Goal: Task Accomplishment & Management: Manage account settings

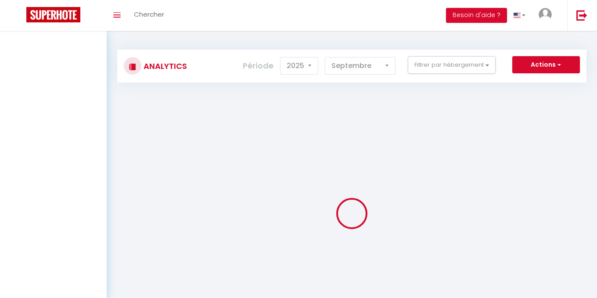
select select "2025"
select select "9"
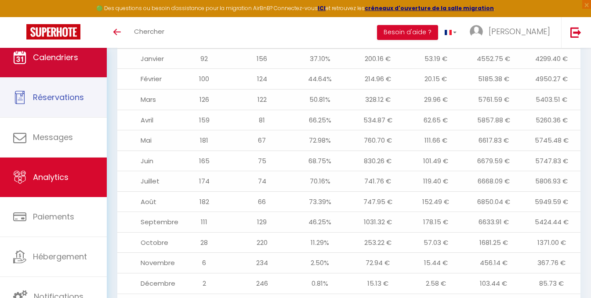
scroll to position [923, 0]
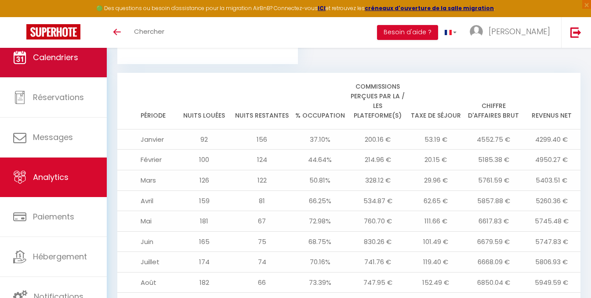
click at [44, 67] on link "Calendriers" at bounding box center [53, 58] width 107 height 40
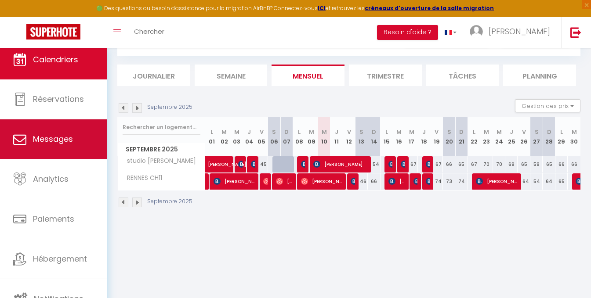
scroll to position [10, 0]
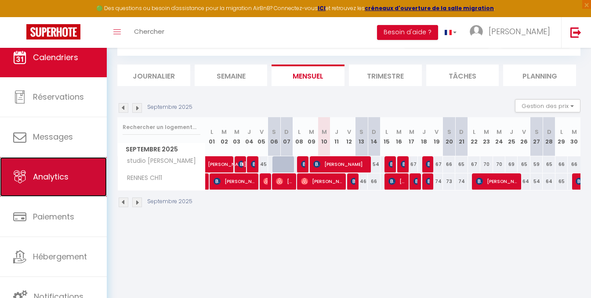
click at [65, 176] on span "Analytics" at bounding box center [51, 176] width 36 height 11
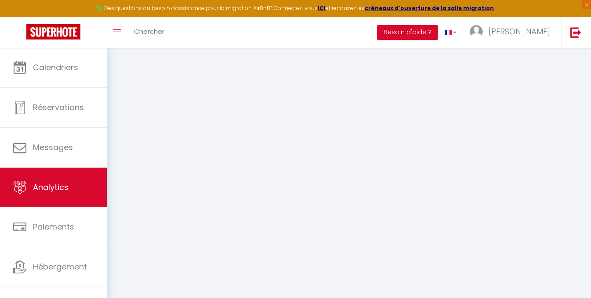
select select "2025"
select select "9"
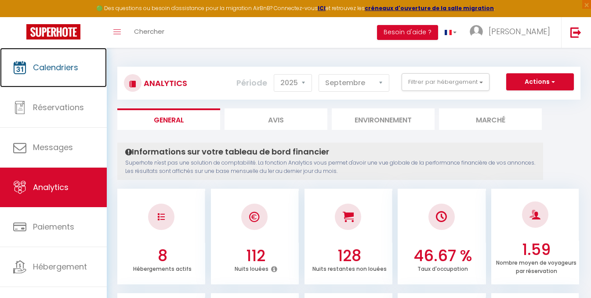
click at [58, 72] on span "Calendriers" at bounding box center [55, 67] width 45 height 11
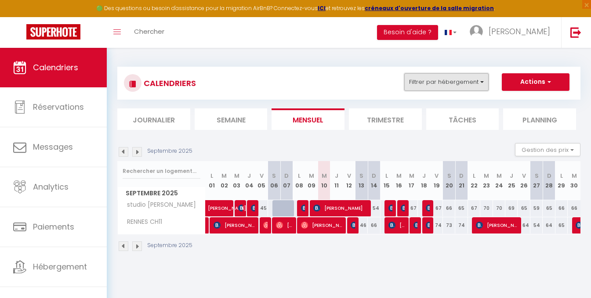
click at [452, 80] on button "Filtrer par hébergement" at bounding box center [446, 82] width 84 height 18
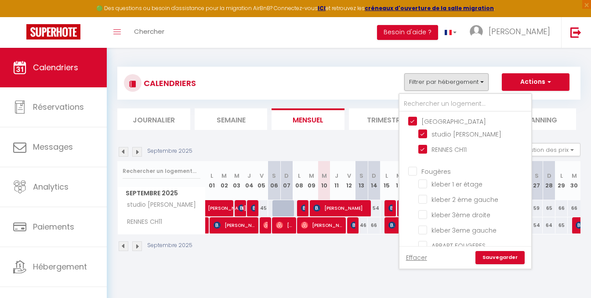
click at [414, 122] on input "[GEOGRAPHIC_DATA]" at bounding box center [474, 120] width 132 height 9
checkbox input "false"
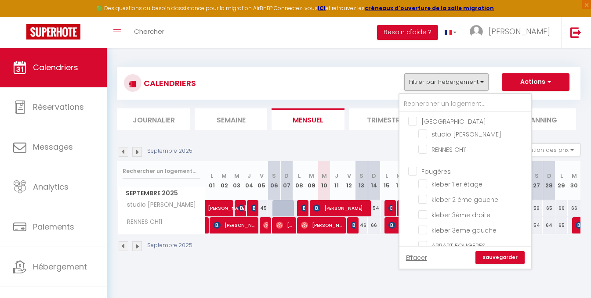
checkbox input "false"
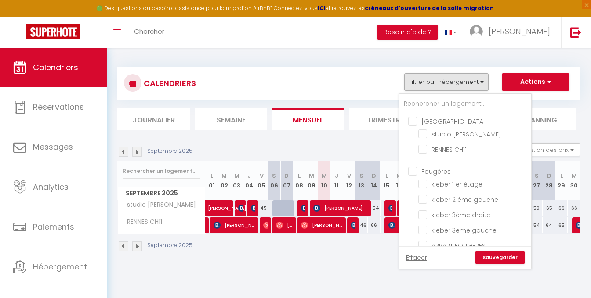
click at [500, 257] on link "Sauvegarder" at bounding box center [499, 257] width 49 height 13
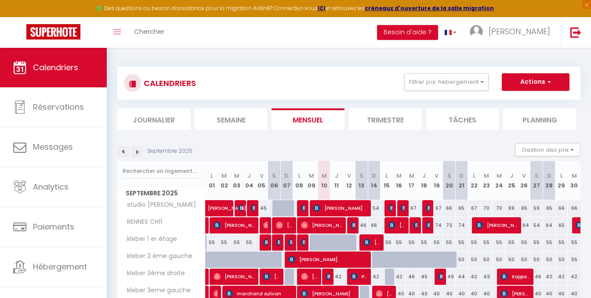
scroll to position [76, 0]
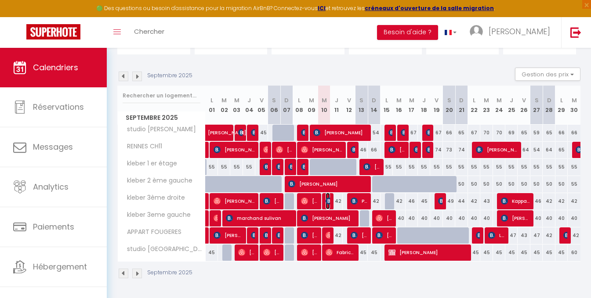
click at [326, 199] on img at bounding box center [329, 201] width 7 height 7
select select "OK"
select select "KO"
select select "0"
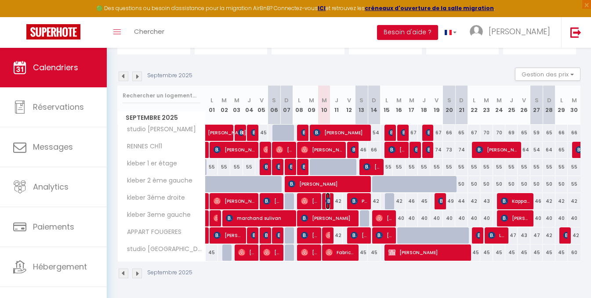
select select "1"
select select
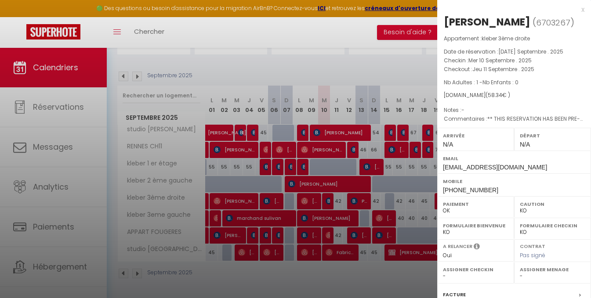
click at [326, 237] on div at bounding box center [295, 149] width 591 height 298
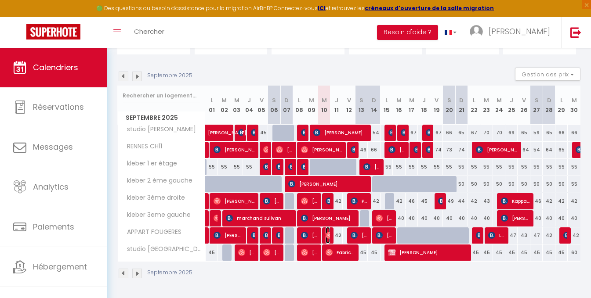
click at [327, 236] on img at bounding box center [329, 235] width 7 height 7
select select "OK"
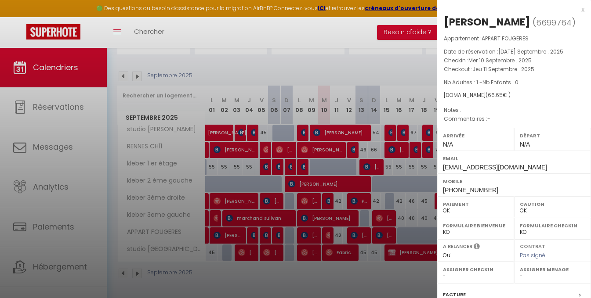
click at [365, 281] on div at bounding box center [295, 149] width 591 height 298
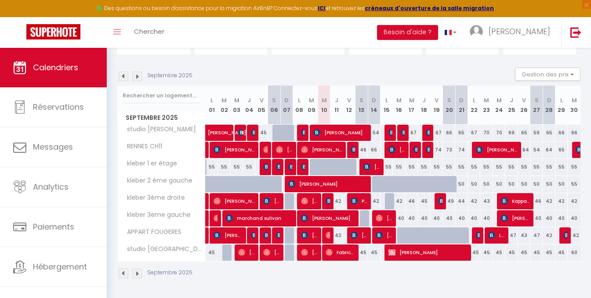
click at [318, 72] on div "Septembre 2025 Gestion des prix Nb Nuits minimum Règles Disponibilité" at bounding box center [348, 77] width 463 height 18
